Goal: Transaction & Acquisition: Purchase product/service

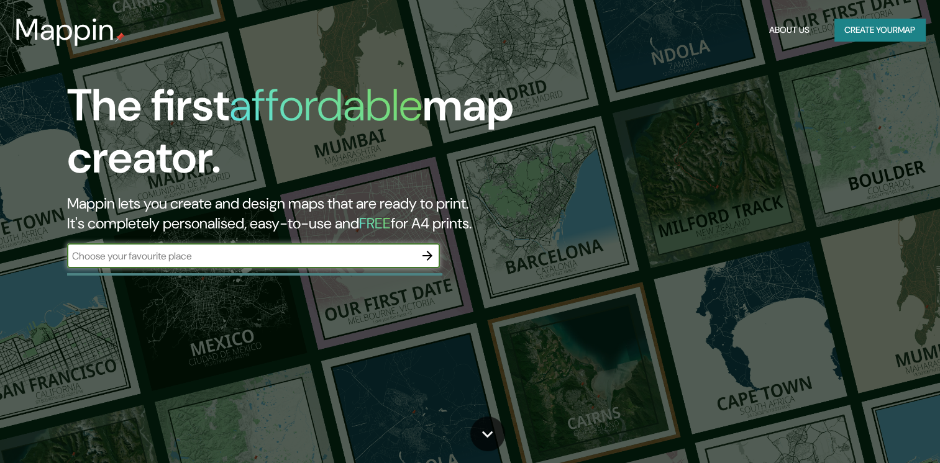
click at [330, 255] on input "text" at bounding box center [241, 256] width 348 height 14
type input "fiesta amaericana veracruz"
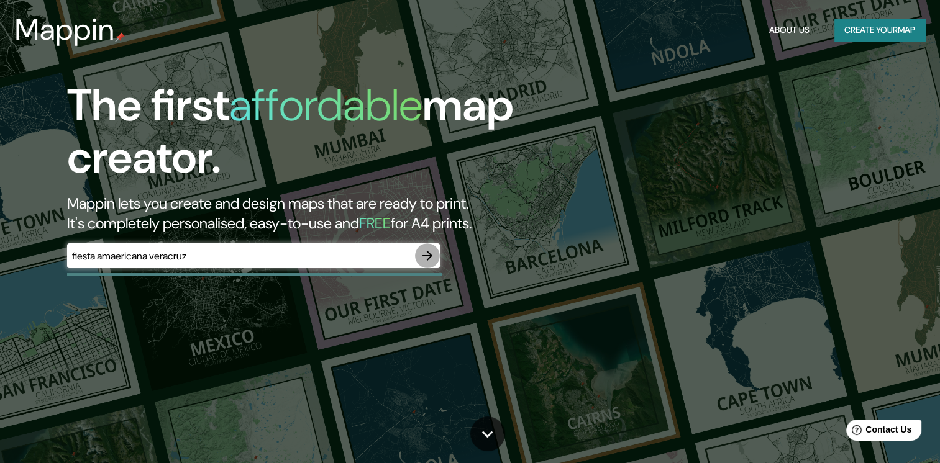
click at [429, 262] on icon "button" at bounding box center [427, 255] width 15 height 15
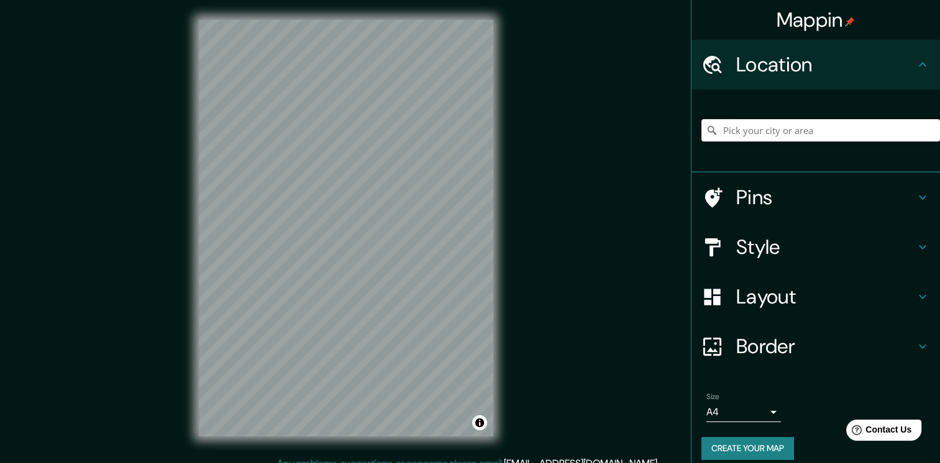
click at [769, 135] on input "Pick your city or area" at bounding box center [820, 130] width 239 height 22
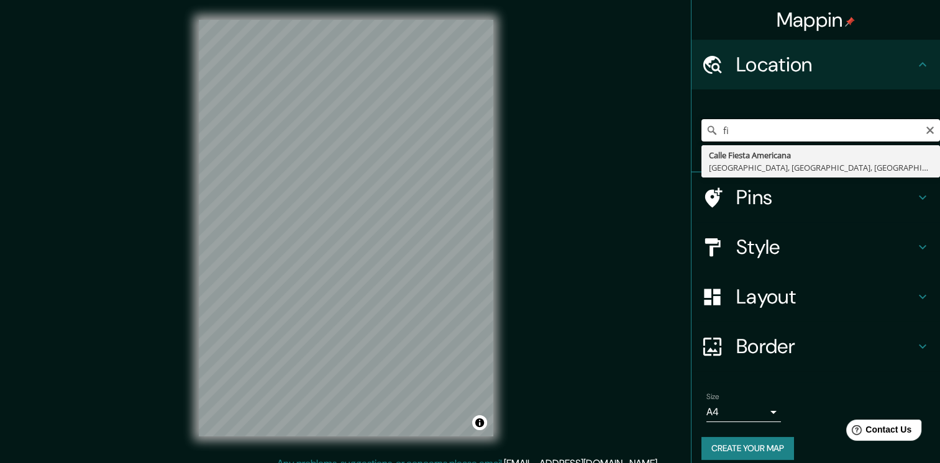
type input "f"
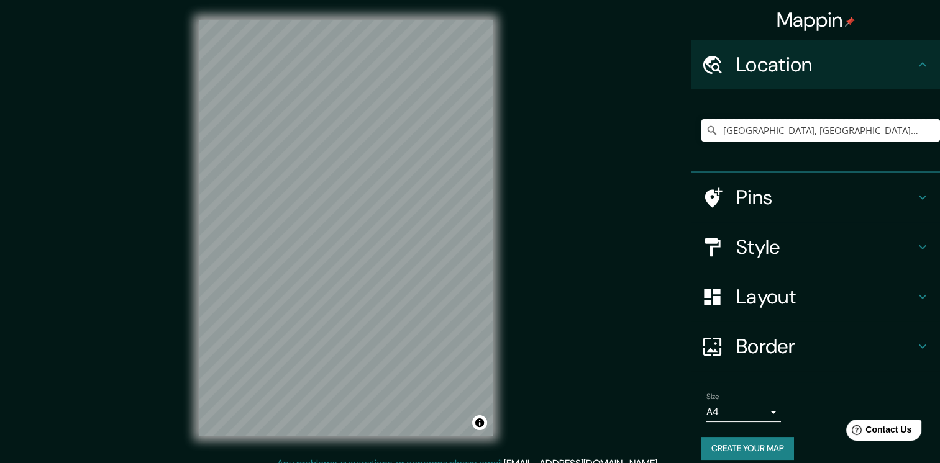
type input "[GEOGRAPHIC_DATA], [GEOGRAPHIC_DATA], [GEOGRAPHIC_DATA]"
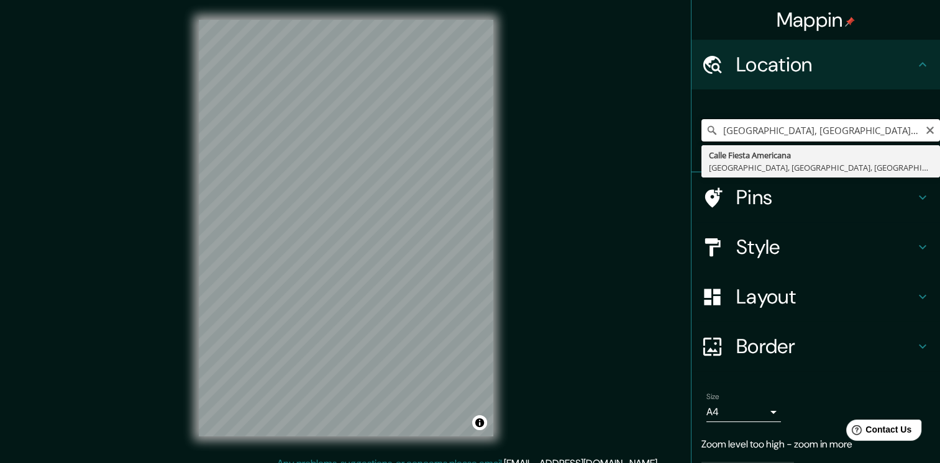
click at [764, 127] on input "[GEOGRAPHIC_DATA], [GEOGRAPHIC_DATA], [GEOGRAPHIC_DATA]" at bounding box center [820, 130] width 239 height 22
click at [925, 128] on icon "Clear" at bounding box center [930, 130] width 10 height 10
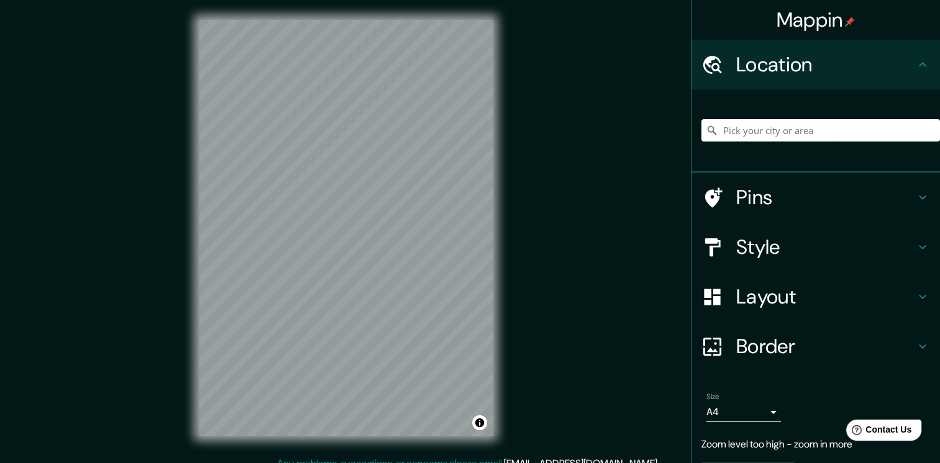
paste input "Porsche Veracruz"
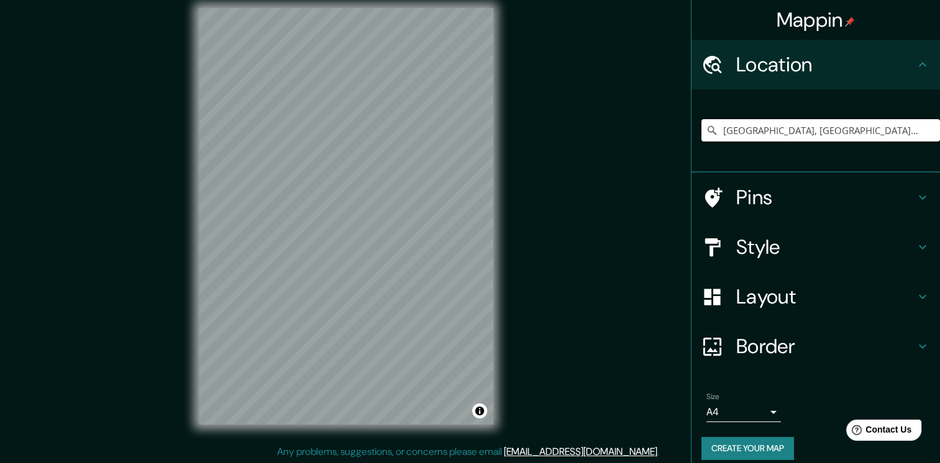
scroll to position [13, 0]
type input "[GEOGRAPHIC_DATA], [GEOGRAPHIC_DATA], [GEOGRAPHIC_DATA] 1240000, [GEOGRAPHIC_DA…"
click at [926, 132] on icon "Clear" at bounding box center [929, 130] width 7 height 7
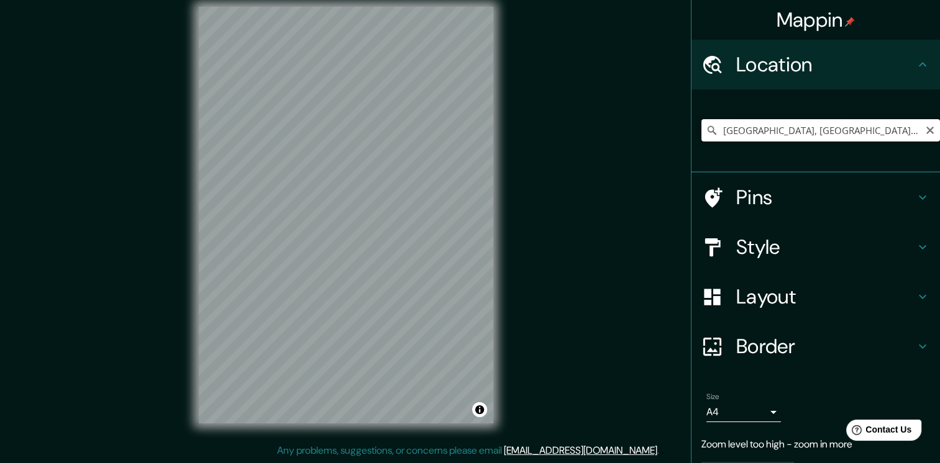
click at [906, 127] on input "[GEOGRAPHIC_DATA], [GEOGRAPHIC_DATA], [GEOGRAPHIC_DATA] 1240000, [GEOGRAPHIC_DA…" at bounding box center [820, 130] width 239 height 22
type input "[GEOGRAPHIC_DATA], [GEOGRAPHIC_DATA], [GEOGRAPHIC_DATA] 1240000, [GEOGRAPHIC_DA…"
click at [925, 130] on icon "Clear" at bounding box center [930, 130] width 10 height 10
type input "[GEOGRAPHIC_DATA], [GEOGRAPHIC_DATA], [GEOGRAPHIC_DATA]"
click at [919, 198] on icon at bounding box center [922, 198] width 7 height 4
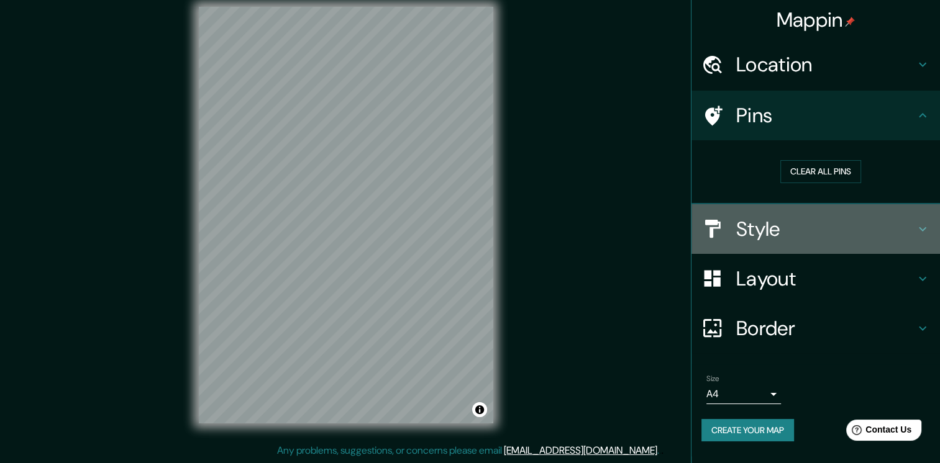
click at [916, 224] on icon at bounding box center [922, 229] width 15 height 15
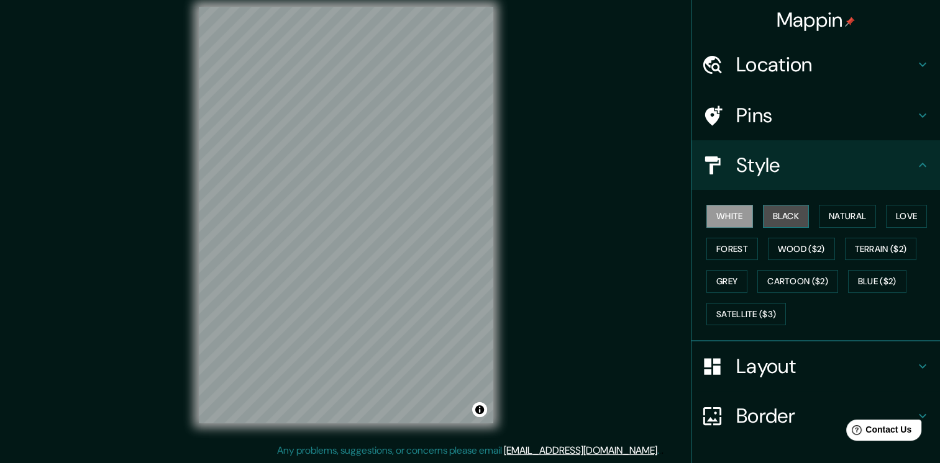
click at [788, 216] on button "Black" at bounding box center [786, 216] width 47 height 23
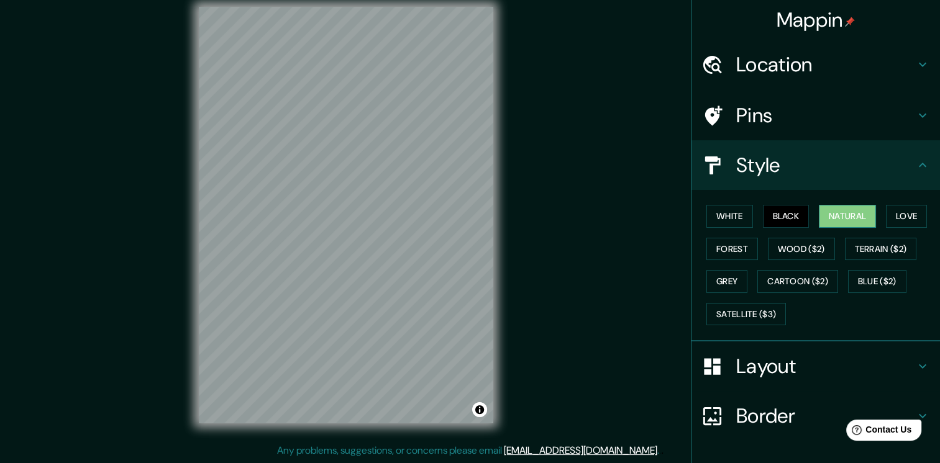
click at [844, 220] on button "Natural" at bounding box center [847, 216] width 57 height 23
click at [891, 217] on button "Love" at bounding box center [906, 216] width 41 height 23
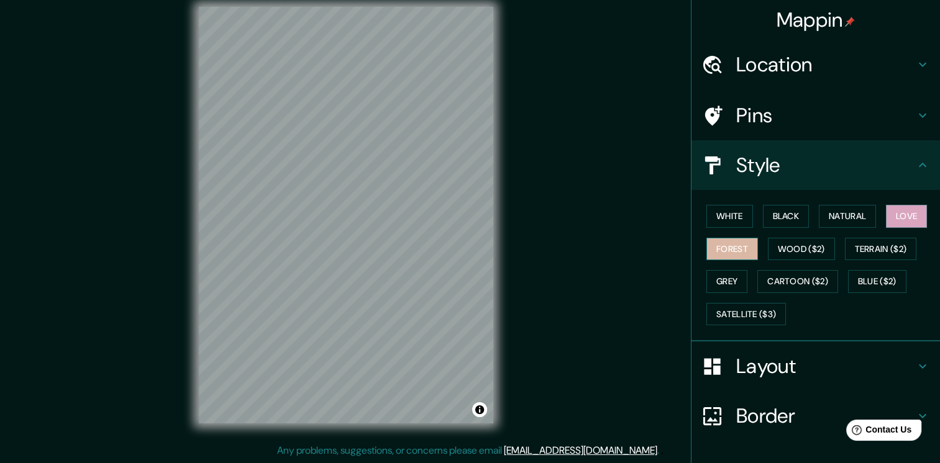
click at [731, 257] on button "Forest" at bounding box center [732, 249] width 52 height 23
click at [770, 256] on button "Wood ($2)" at bounding box center [801, 249] width 67 height 23
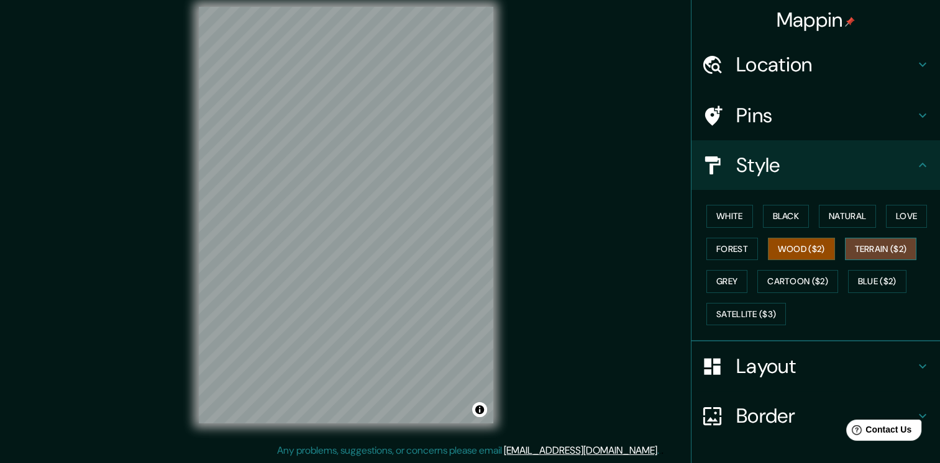
click at [859, 250] on button "Terrain ($2)" at bounding box center [881, 249] width 72 height 23
click at [729, 285] on button "Grey" at bounding box center [726, 281] width 41 height 23
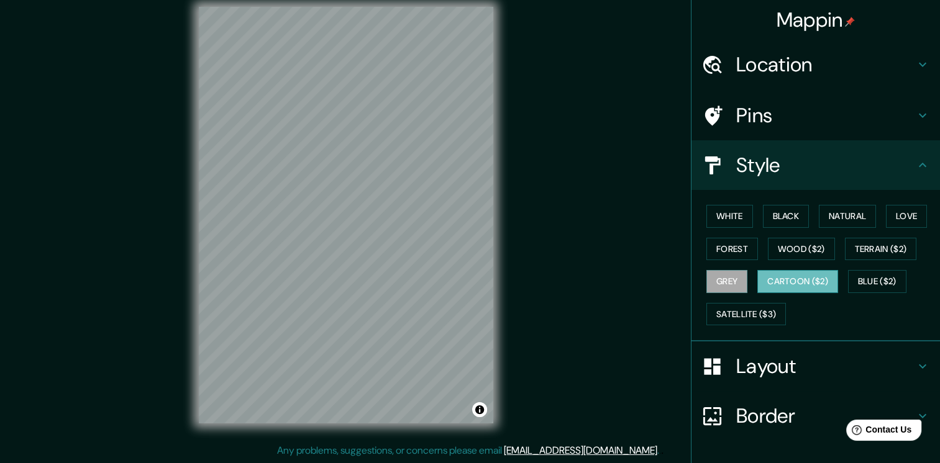
click at [776, 280] on button "Cartoon ($2)" at bounding box center [797, 281] width 81 height 23
click at [888, 271] on button "Blue ($2)" at bounding box center [877, 281] width 58 height 23
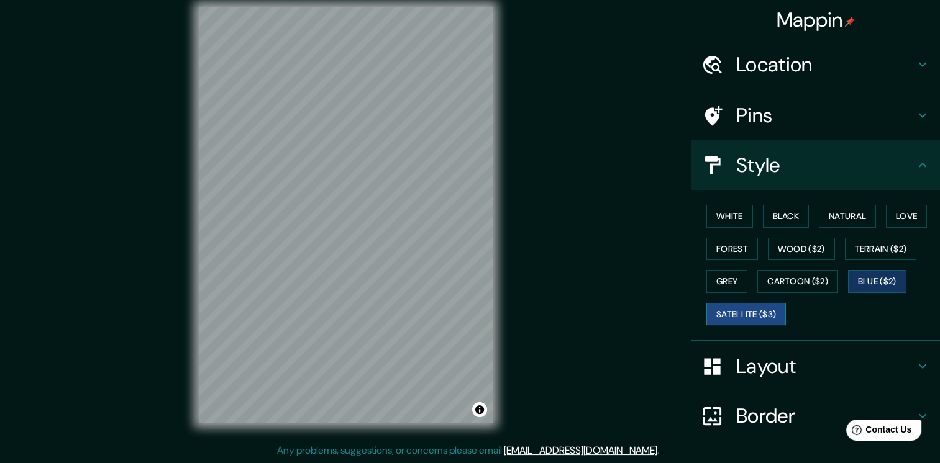
click at [768, 310] on button "Satellite ($3)" at bounding box center [746, 314] width 80 height 23
click at [844, 217] on button "Natural" at bounding box center [847, 216] width 57 height 23
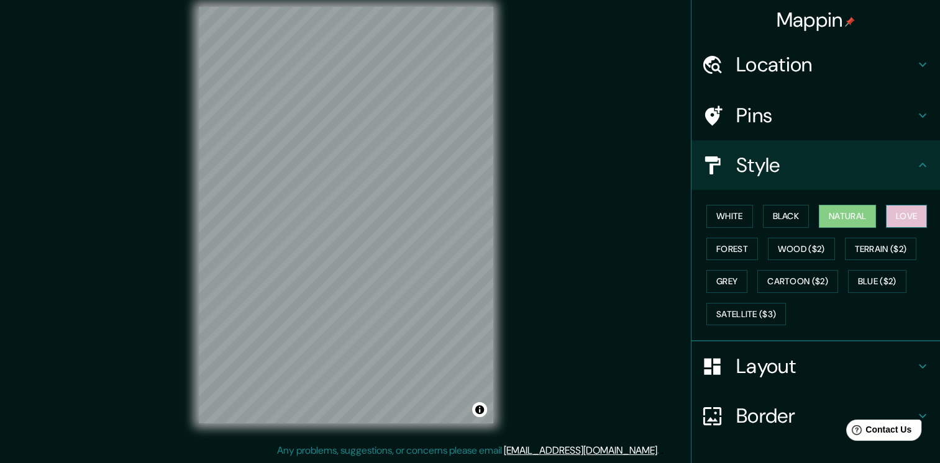
click at [892, 207] on button "Love" at bounding box center [906, 216] width 41 height 23
click at [783, 217] on button "Black" at bounding box center [786, 216] width 47 height 23
